Goal: Task Accomplishment & Management: Complete application form

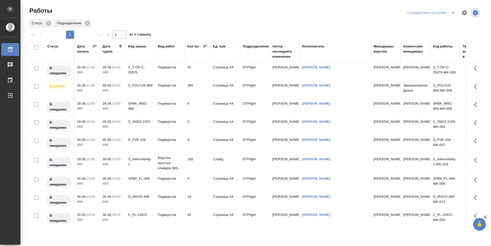
click at [205, 88] on td "385" at bounding box center [198, 89] width 26 height 18
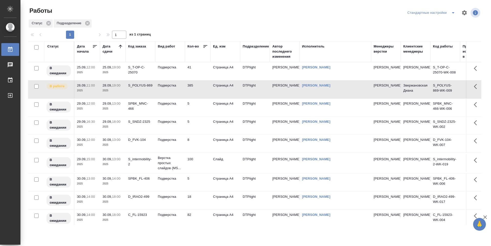
click at [199, 94] on td "385" at bounding box center [198, 89] width 26 height 18
click at [202, 108] on td "5" at bounding box center [198, 108] width 26 height 18
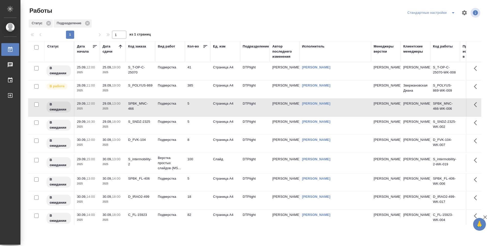
click at [207, 93] on td "385" at bounding box center [198, 89] width 26 height 18
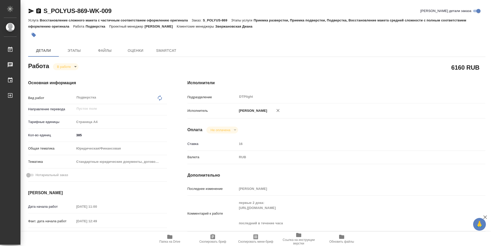
type textarea "x"
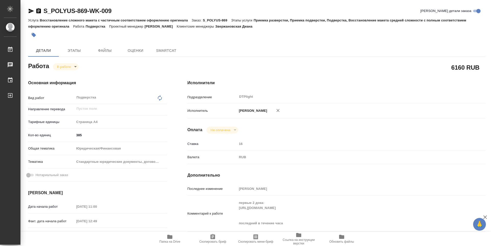
type textarea "x"
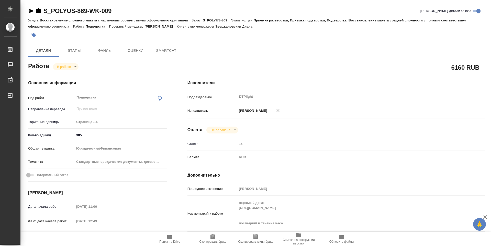
type textarea "x"
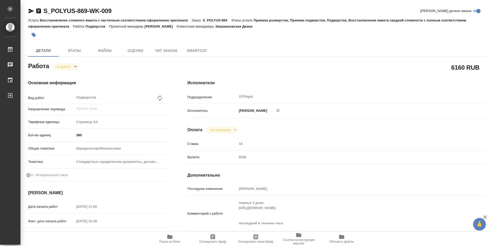
type textarea "x"
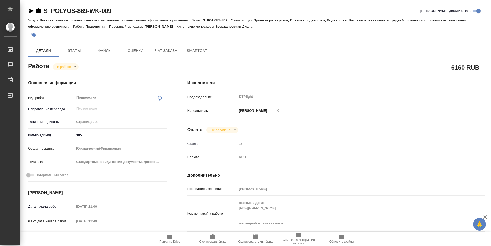
type textarea "x"
